Goal: Understand process/instructions: Learn how to perform a task or action

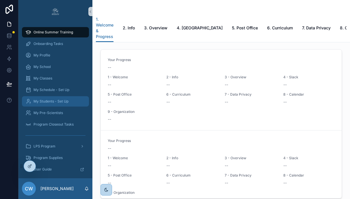
scroll to position [23, 0]
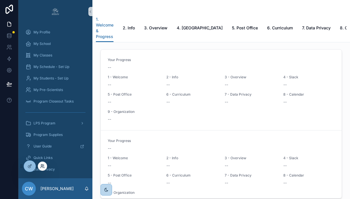
click at [42, 168] on icon at bounding box center [42, 166] width 5 height 5
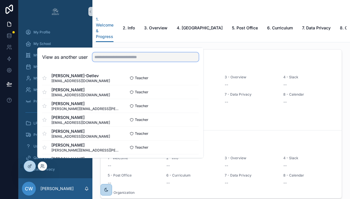
click at [123, 62] on input "text" at bounding box center [145, 57] width 106 height 9
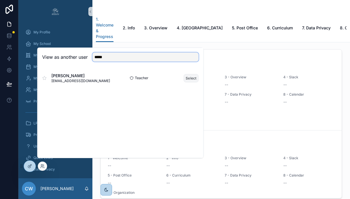
type input "*****"
click at [189, 82] on button "Select" at bounding box center [191, 78] width 15 height 8
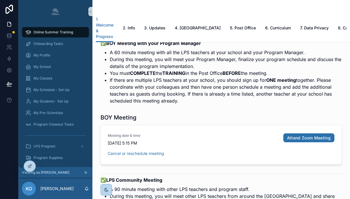
scroll to position [1101, 0]
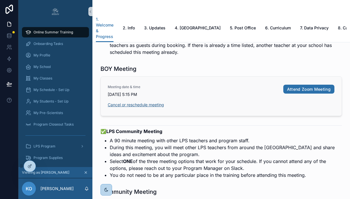
click at [162, 103] on link "Cancel or reschedule meeting" at bounding box center [136, 104] width 56 height 5
